Goal: Transaction & Acquisition: Purchase product/service

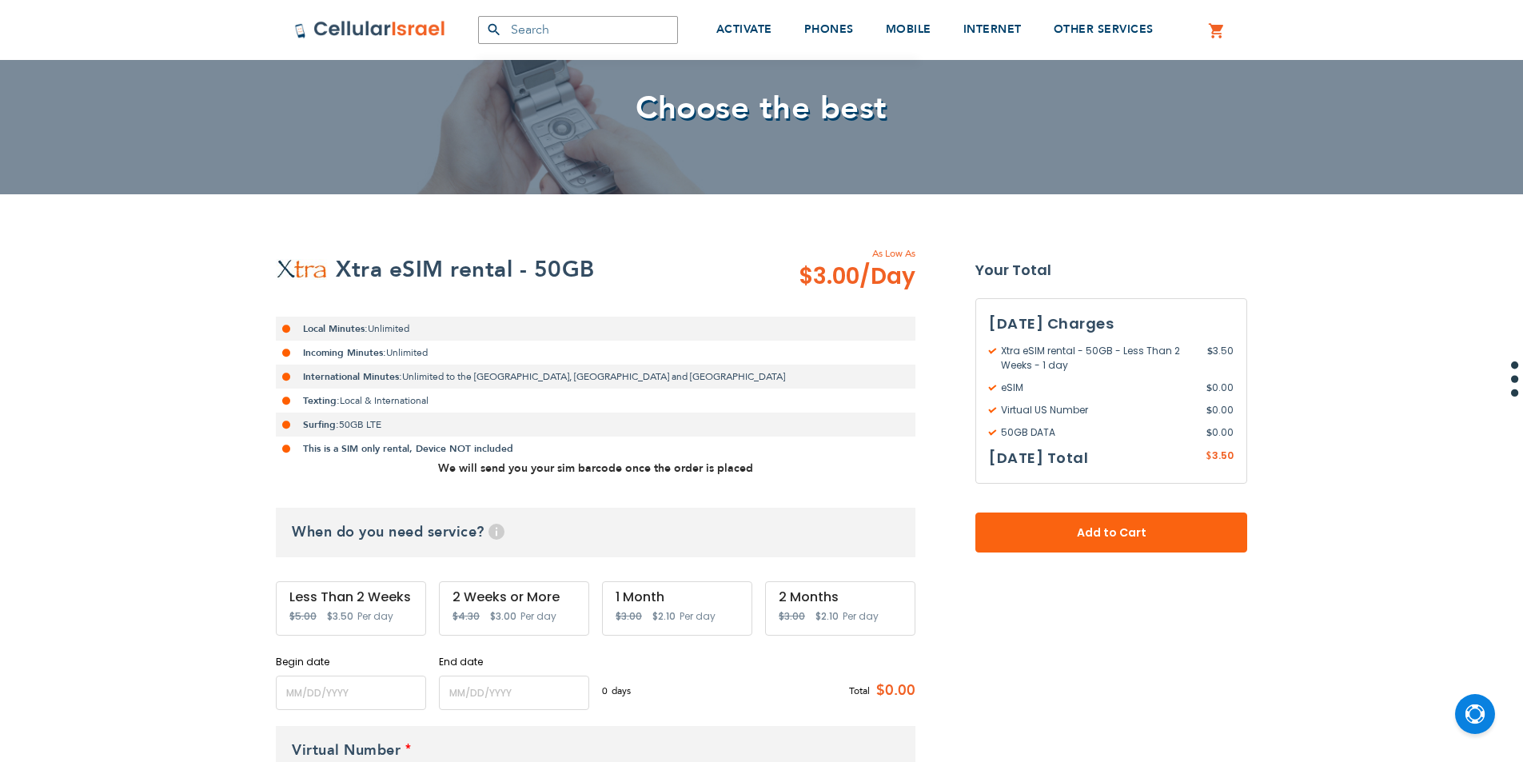
scroll to position [320, 0]
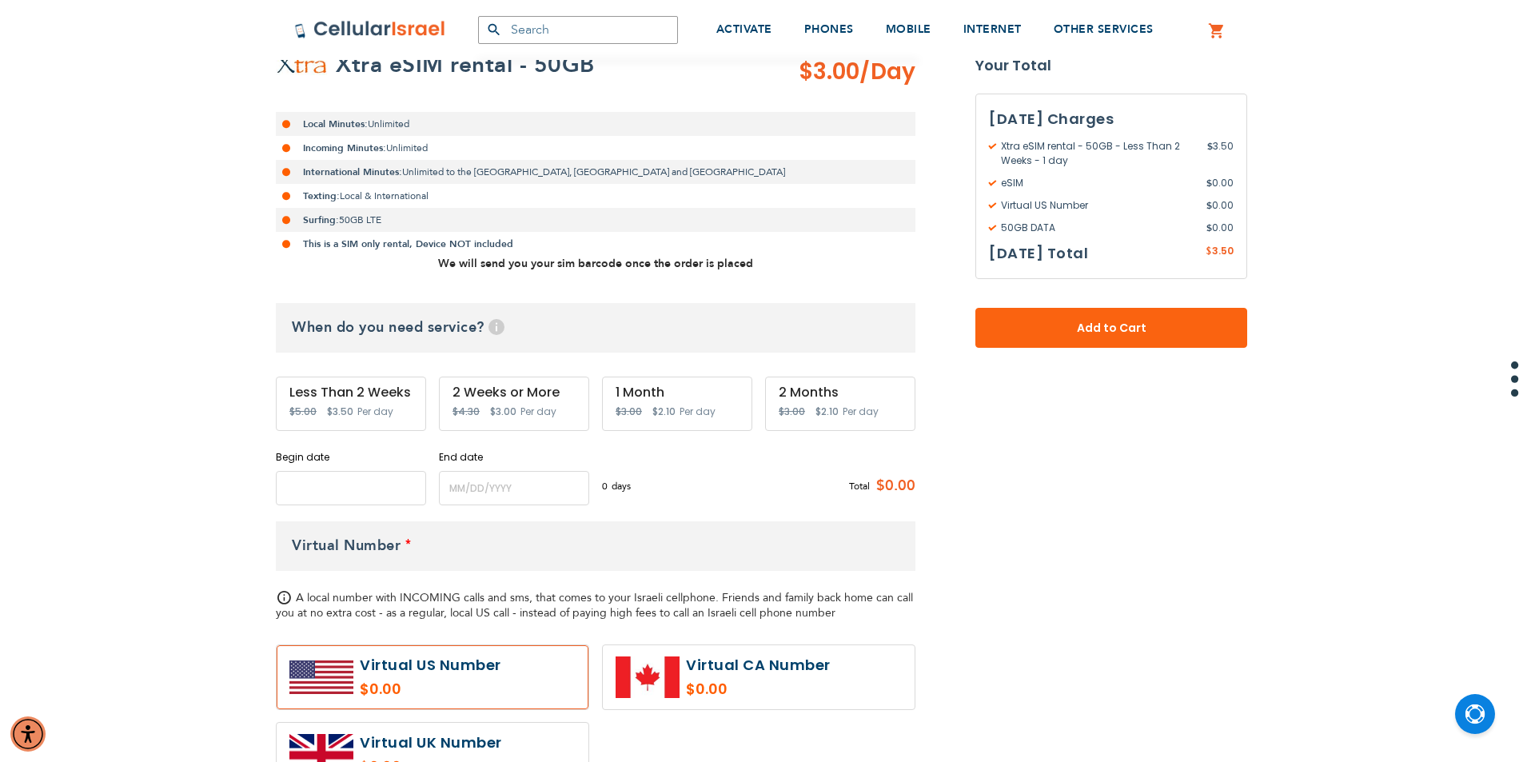
click at [330, 492] on input "name" at bounding box center [351, 488] width 150 height 34
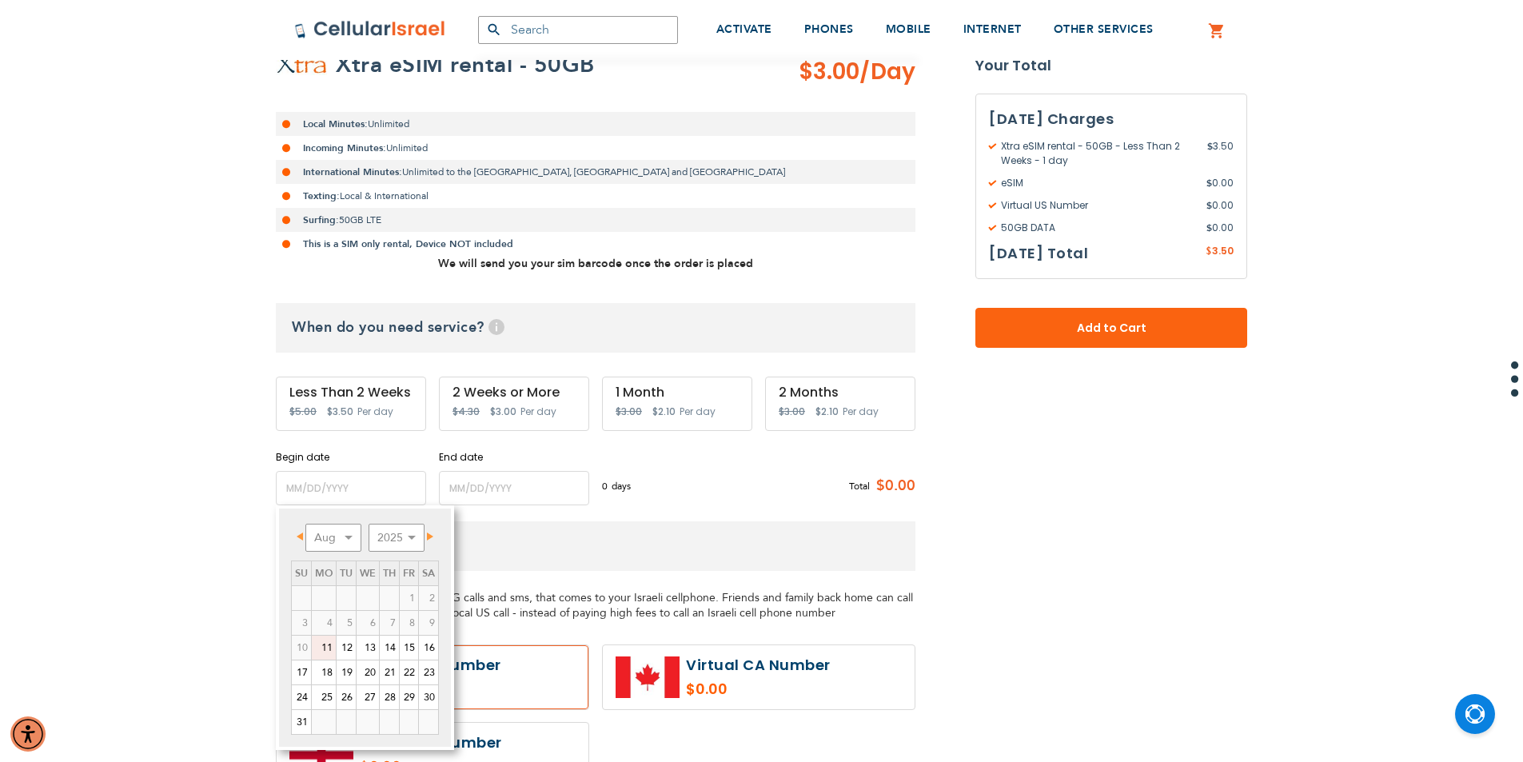
click at [336, 648] on link "11" at bounding box center [324, 648] width 24 height 24
type input "[DATE]"
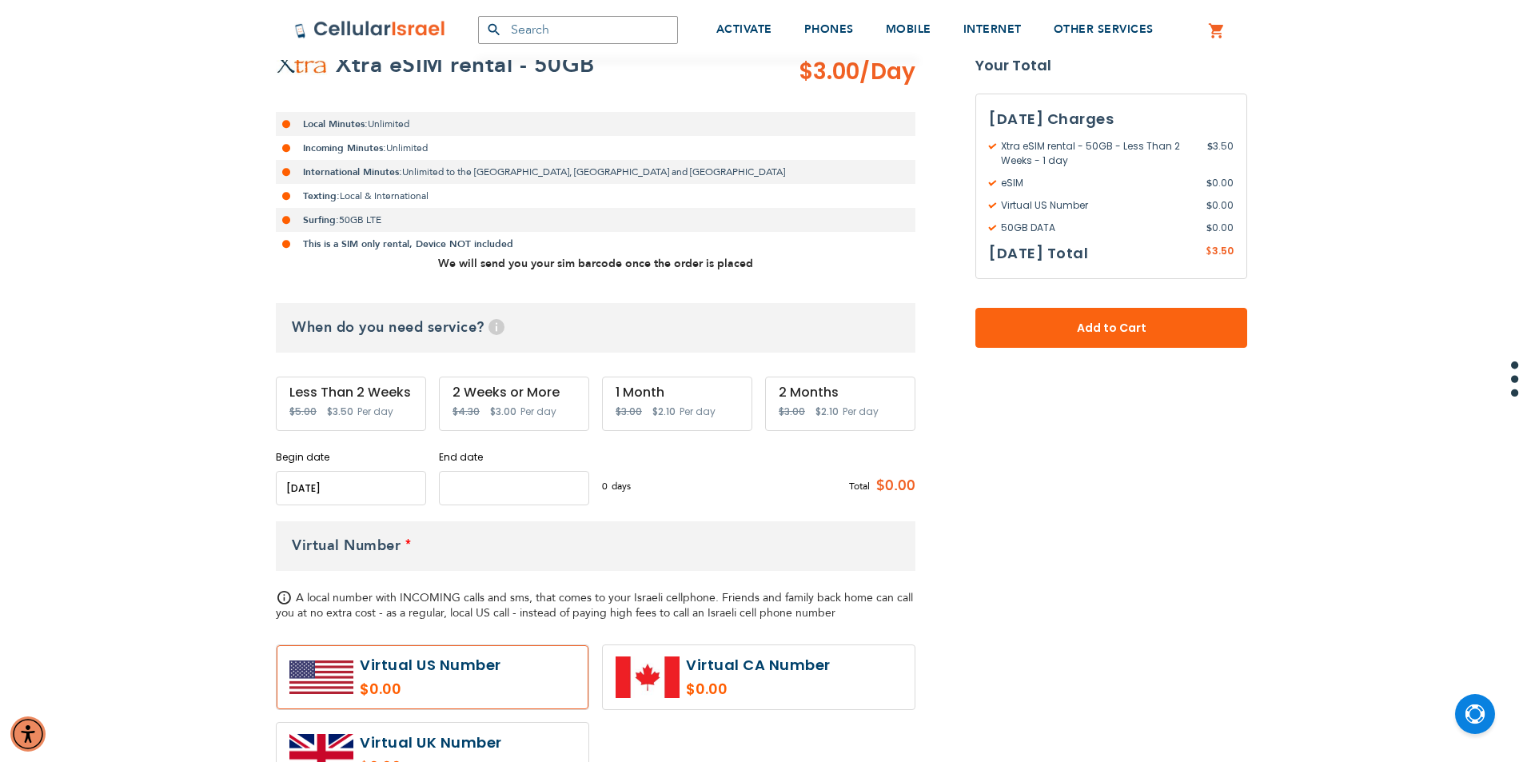
click at [516, 476] on input "name" at bounding box center [514, 488] width 150 height 34
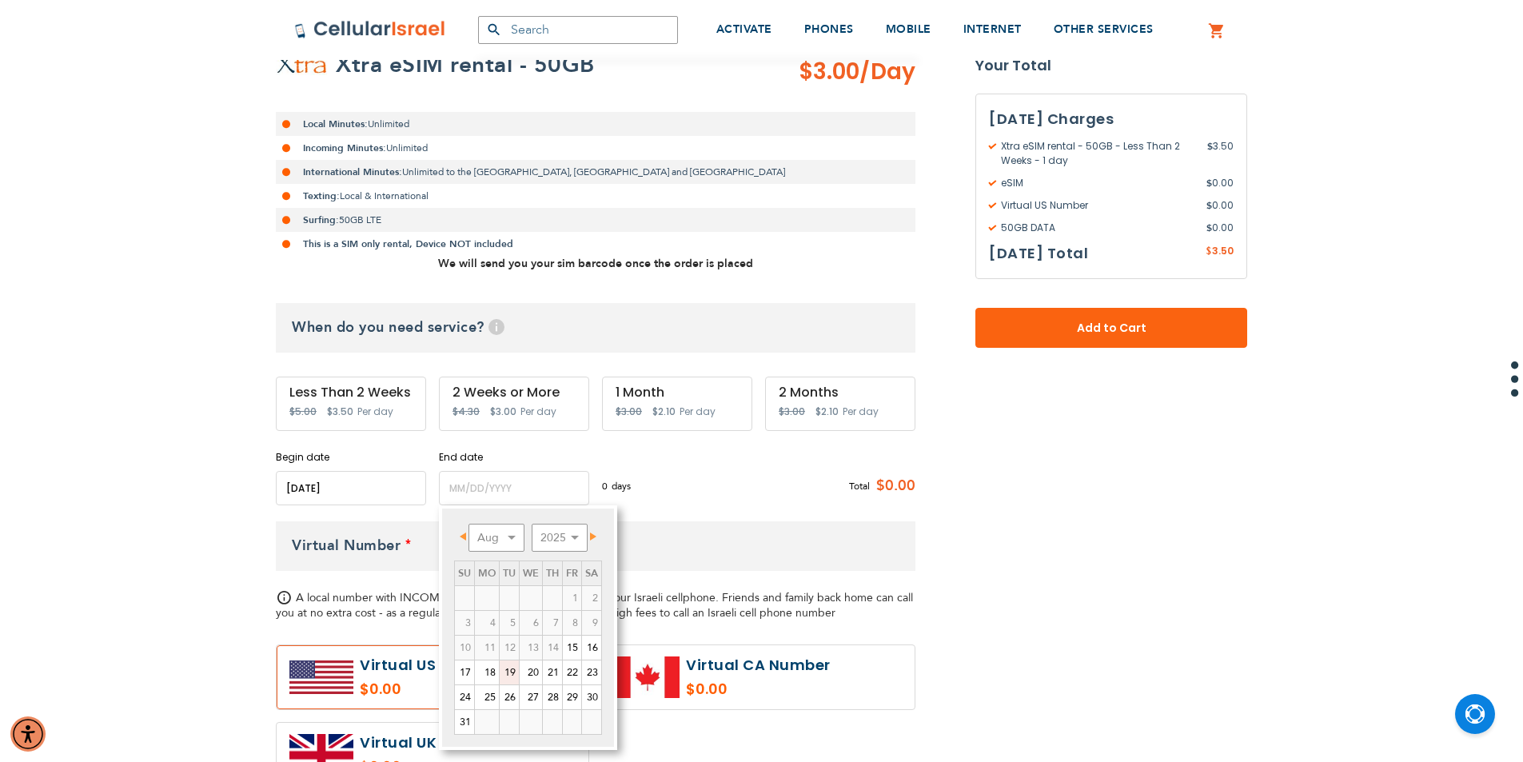
click at [508, 676] on link "19" at bounding box center [509, 672] width 19 height 24
type input "[DATE]"
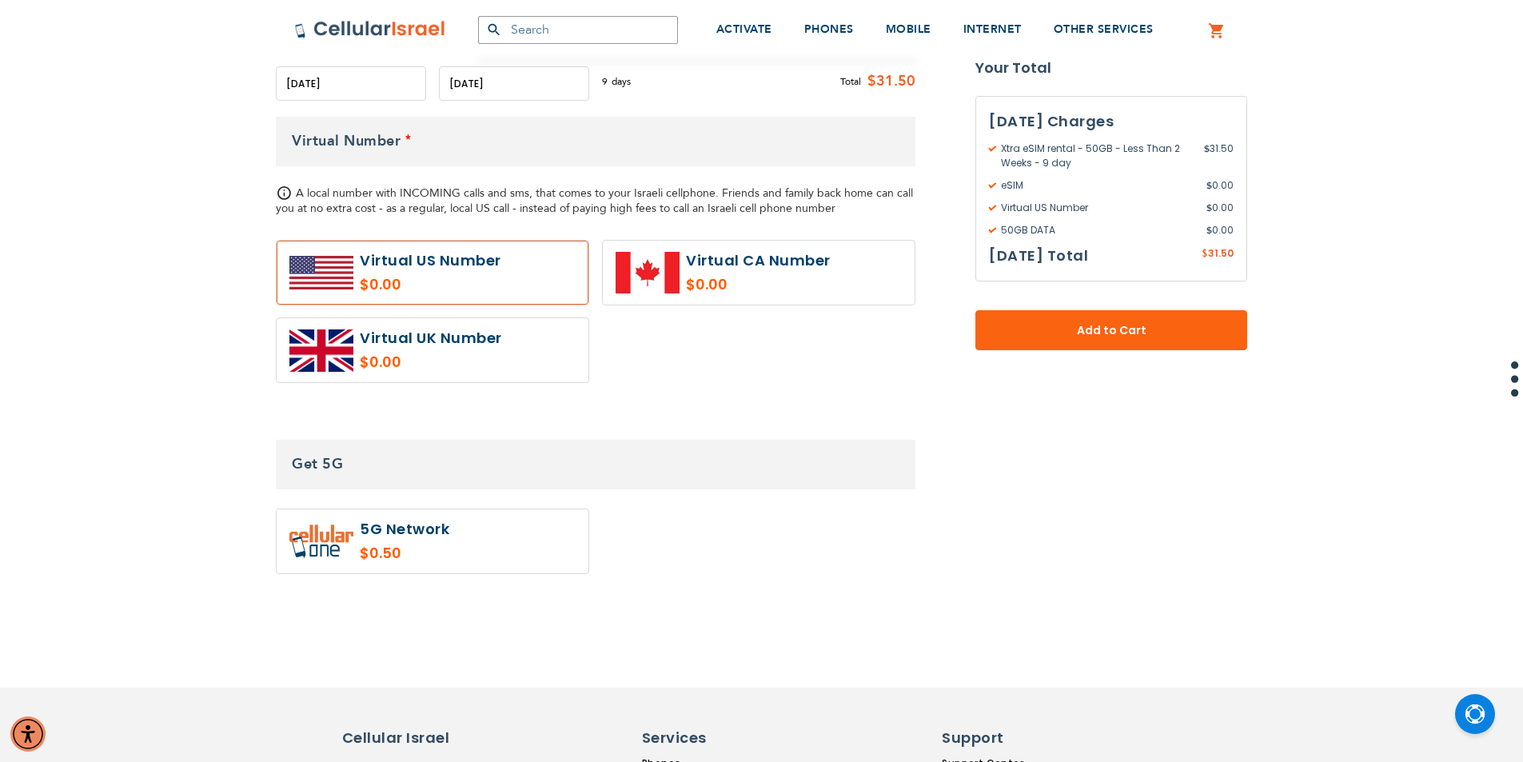
scroll to position [720, 0]
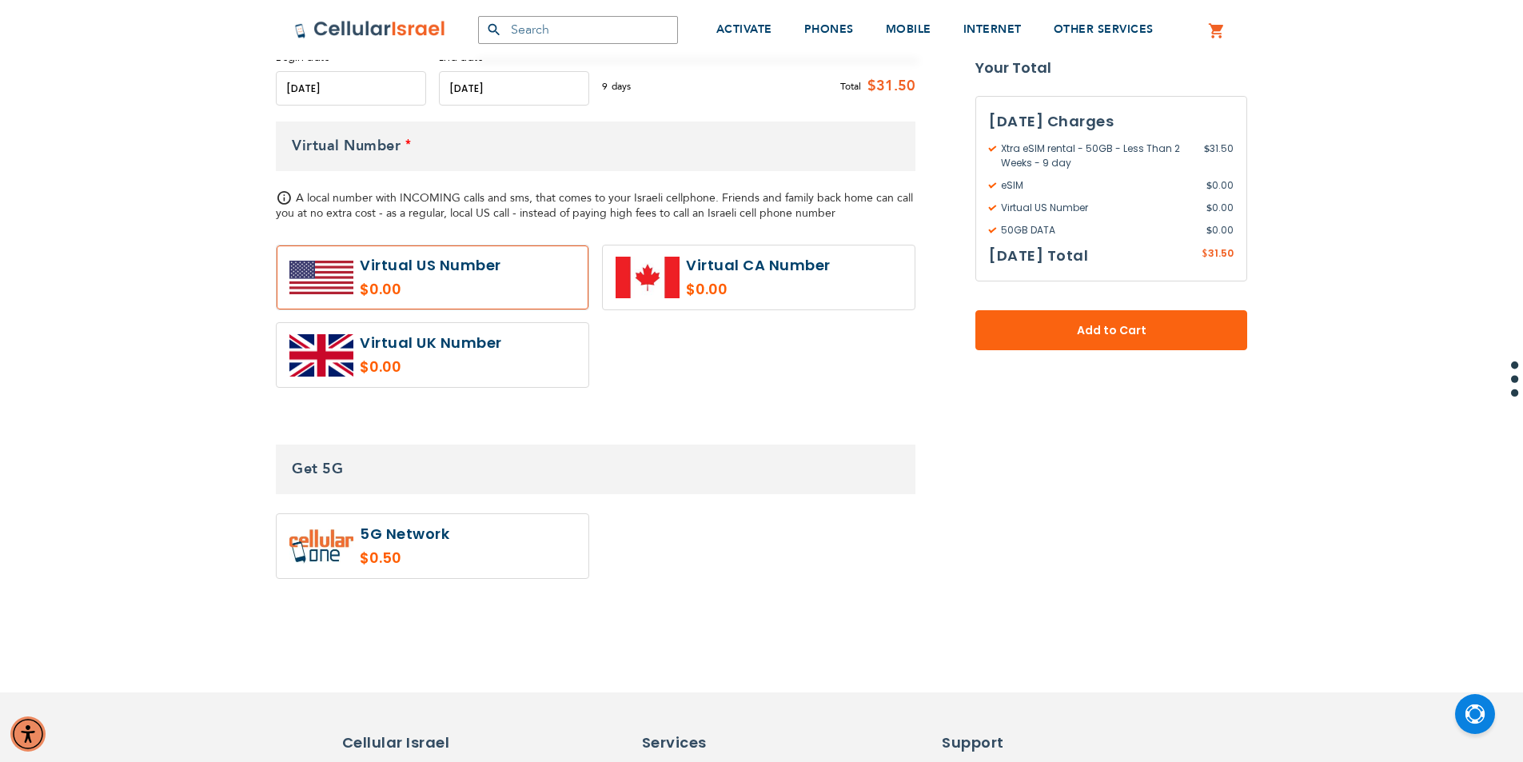
click at [417, 540] on label at bounding box center [433, 546] width 312 height 64
radio input "true"
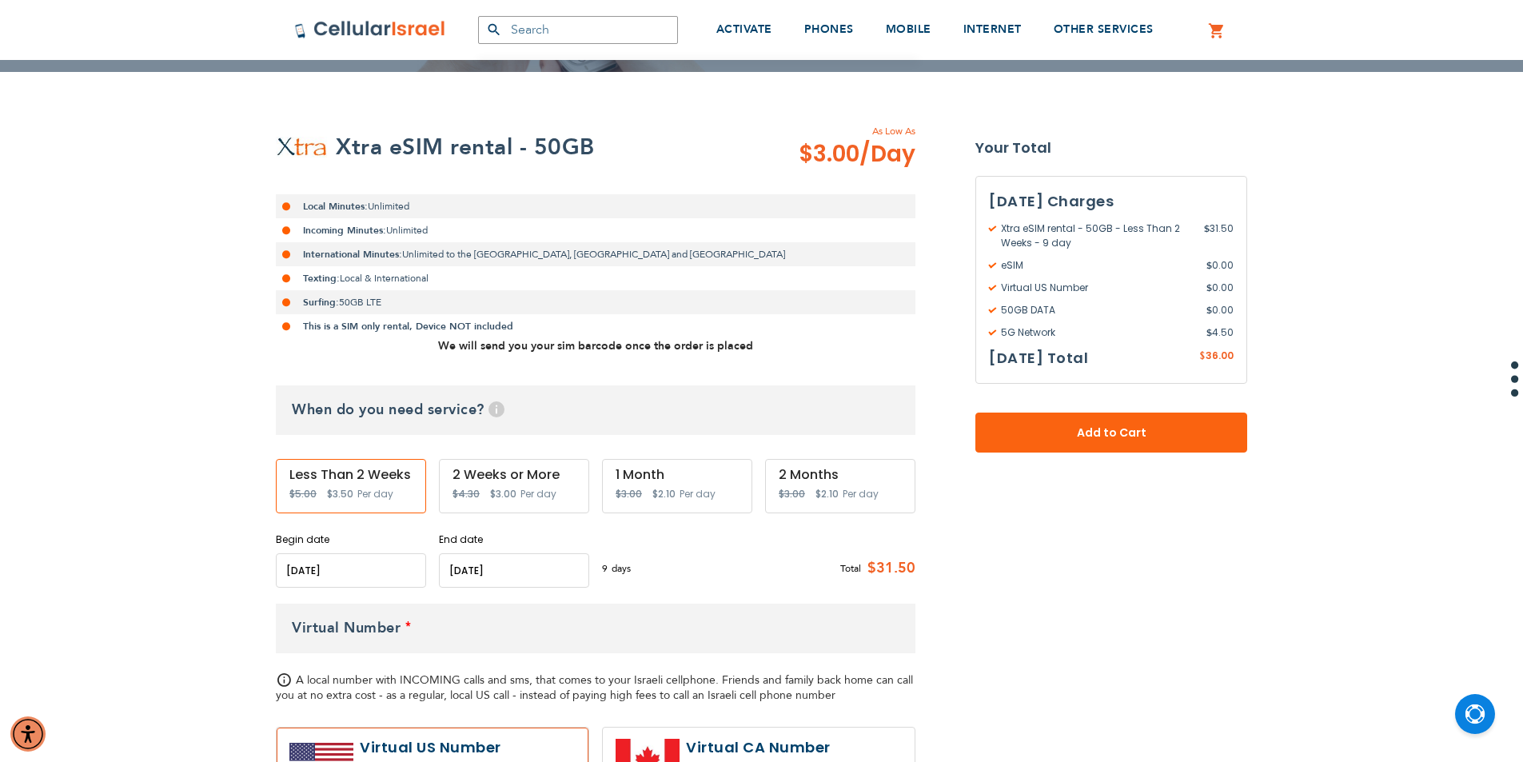
scroll to position [160, 0]
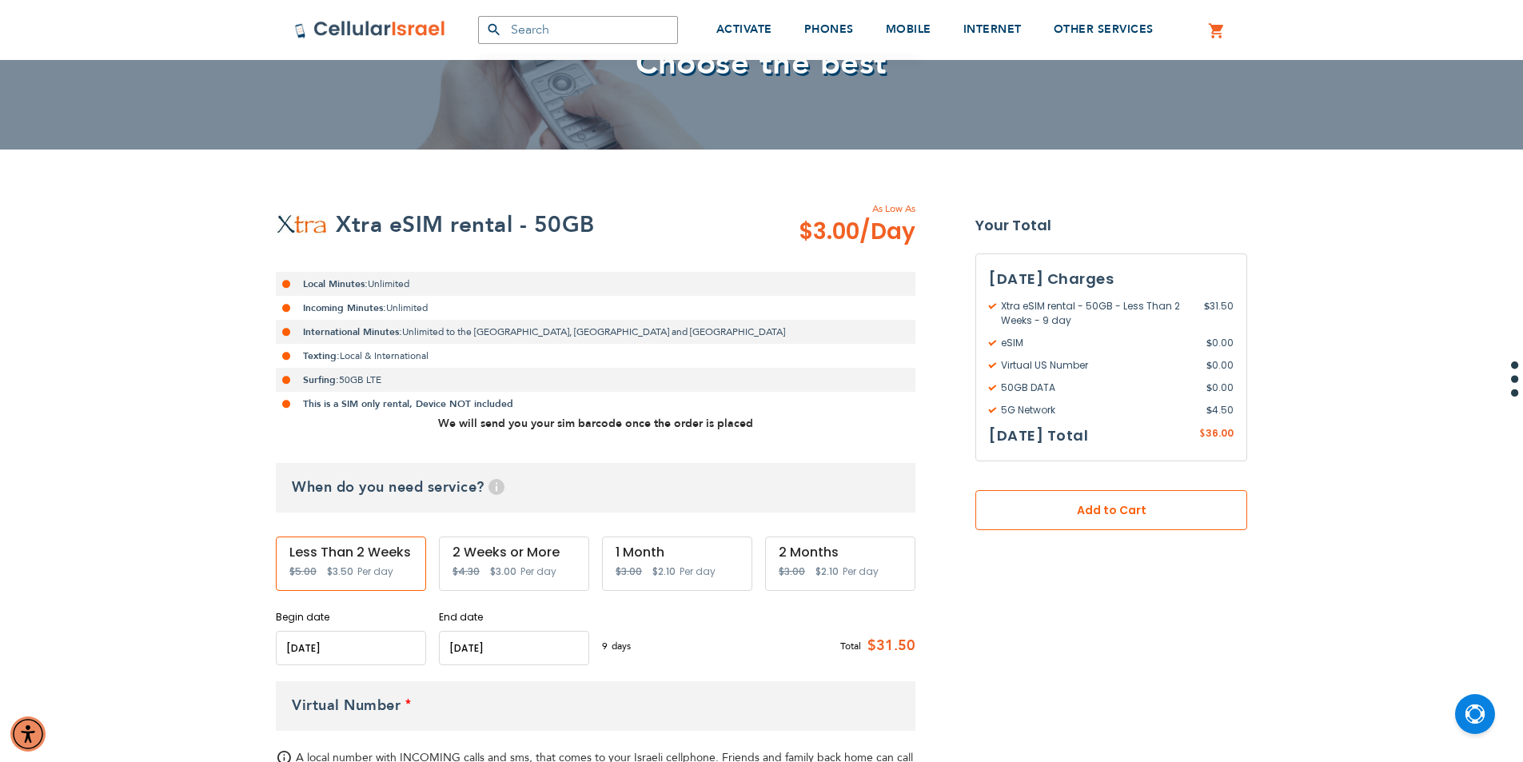
click at [1102, 528] on button "Add to Cart" at bounding box center [1111, 510] width 272 height 40
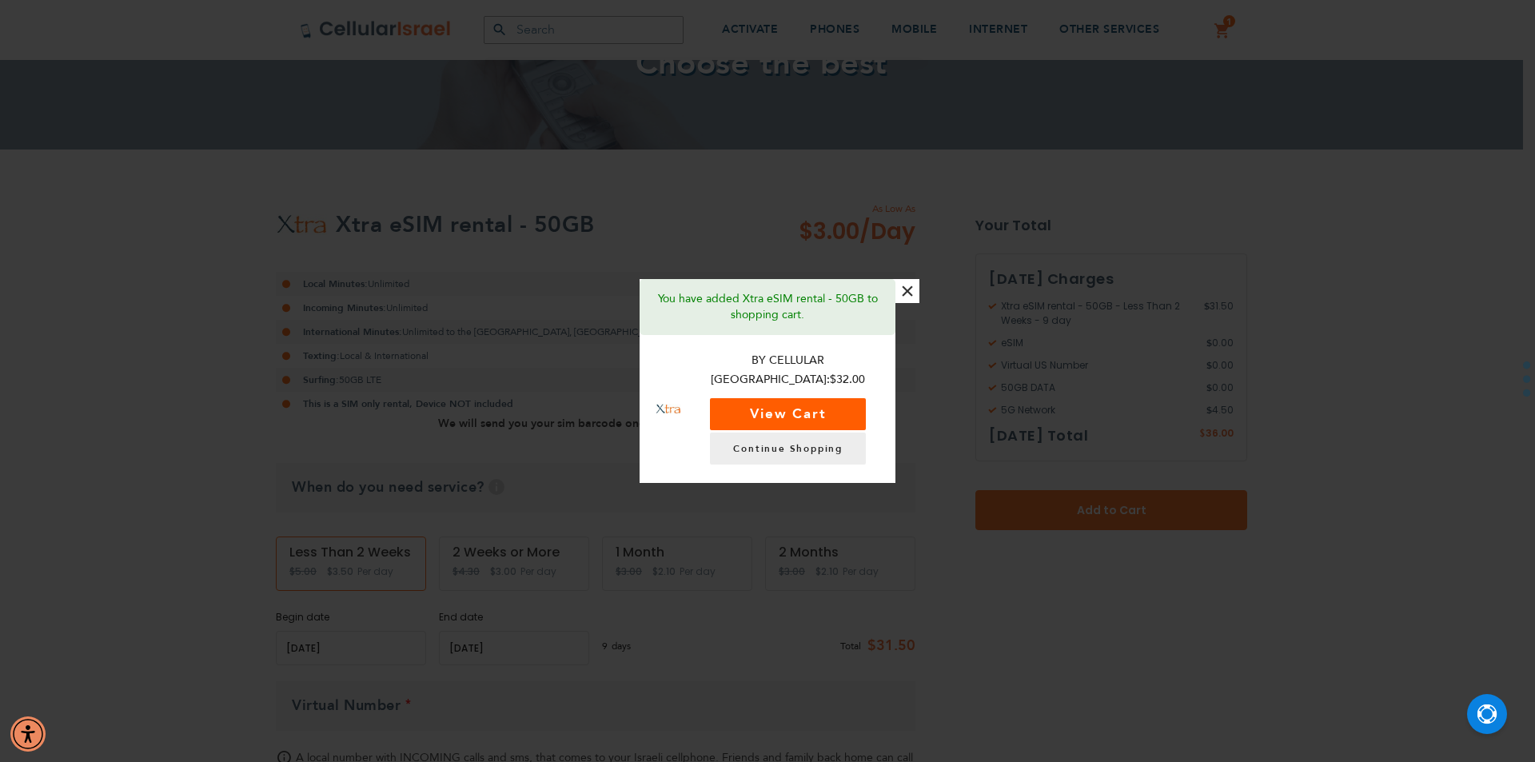
click at [852, 415] on button "View Cart" at bounding box center [788, 414] width 156 height 32
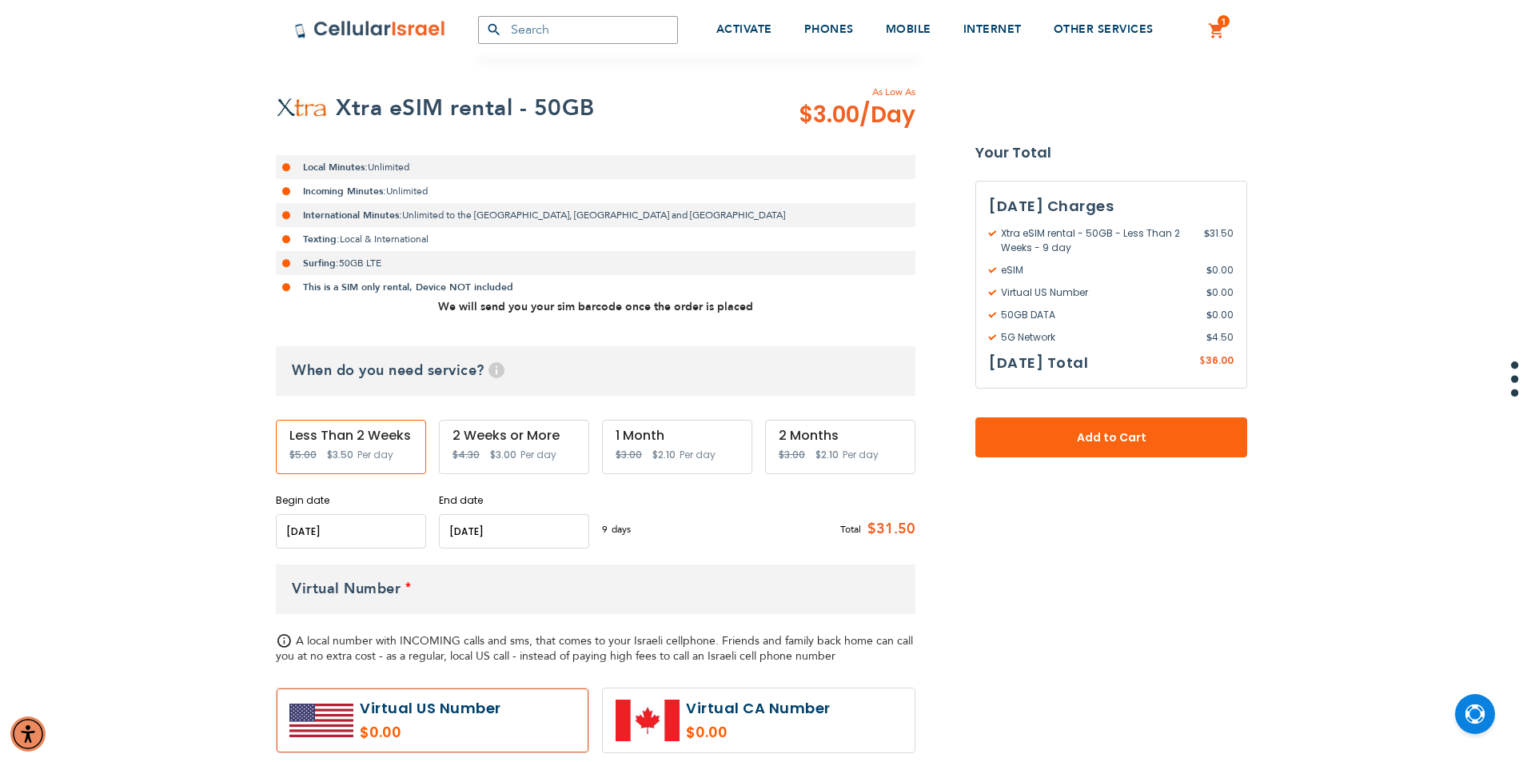
scroll to position [464, 0]
